Goal: Check status: Check status

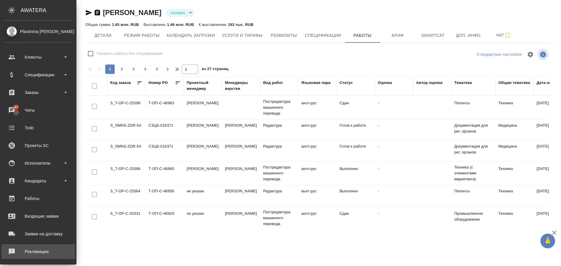
click at [11, 247] on div "Рекламации" at bounding box center [38, 251] width 68 height 9
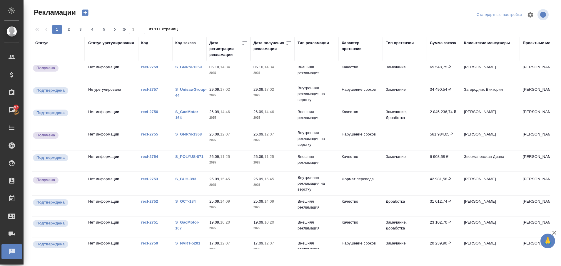
click at [189, 65] on link "S_GNRM-1359" at bounding box center [188, 67] width 26 height 4
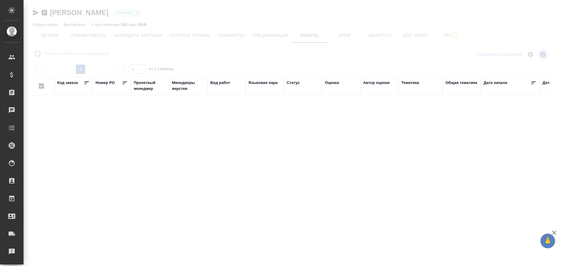
type input "active"
checkbox input "false"
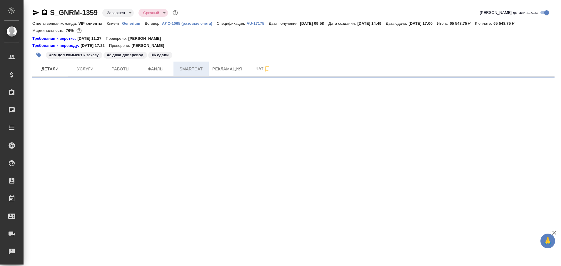
select select "RU"
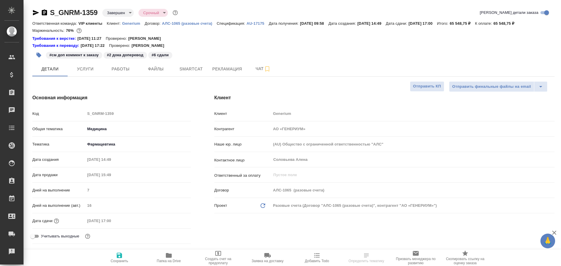
type textarea "x"
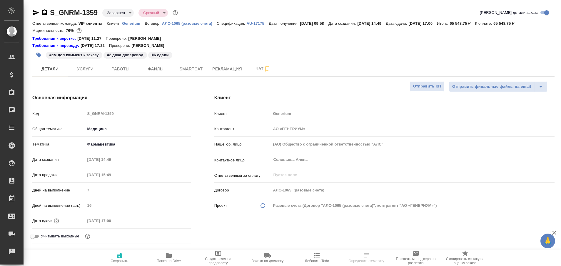
type textarea "x"
click at [122, 68] on span "Работы" at bounding box center [120, 68] width 28 height 7
